Goal: Find specific page/section: Find specific page/section

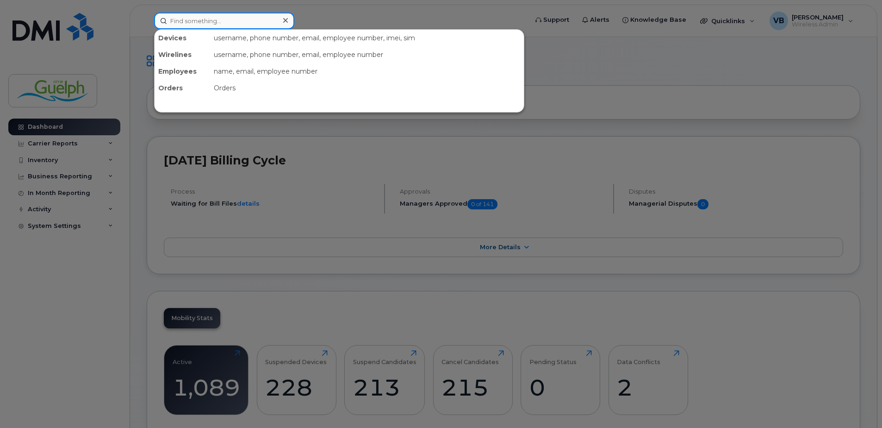
click at [206, 18] on input at bounding box center [224, 20] width 140 height 17
click at [750, 63] on div at bounding box center [441, 214] width 882 height 428
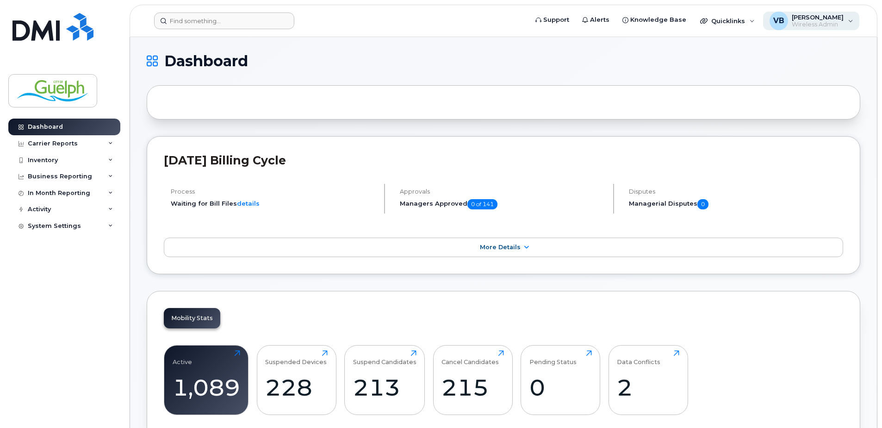
click at [858, 24] on div "VB Viva Batista Wireless Admin" at bounding box center [811, 21] width 97 height 19
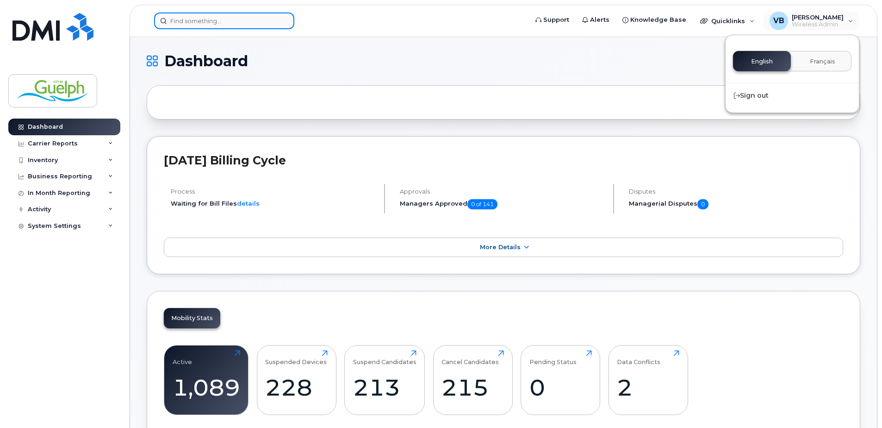
click at [209, 26] on input at bounding box center [224, 20] width 140 height 17
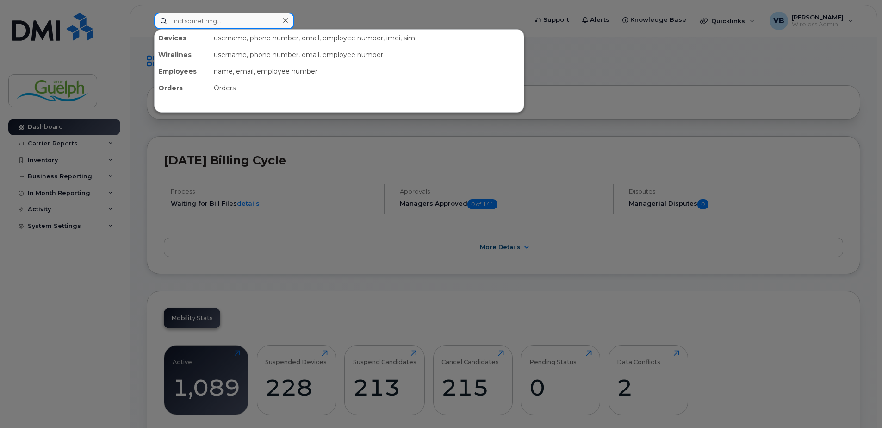
paste input "226-821-1088"
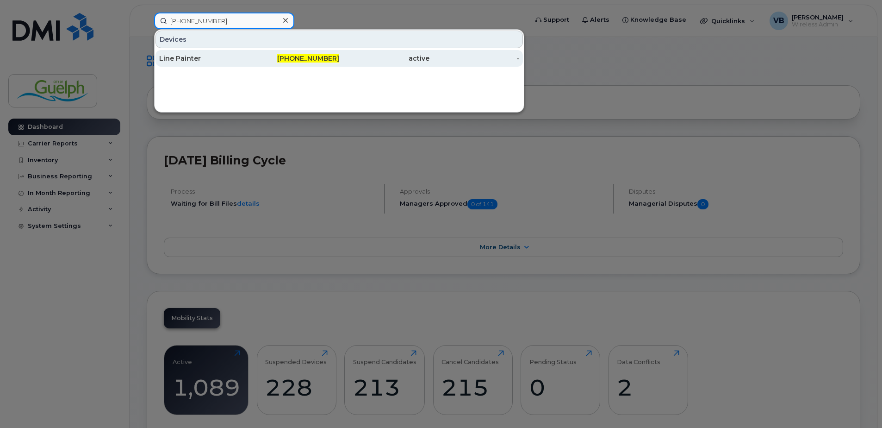
type input "226-821-1088"
click at [200, 60] on div "Line Painter" at bounding box center [204, 58] width 90 height 9
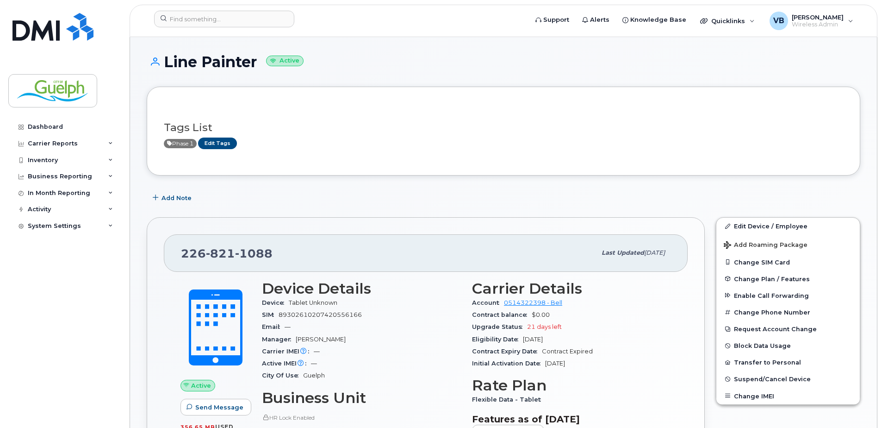
scroll to position [46, 0]
